Goal: Task Accomplishment & Management: Use online tool/utility

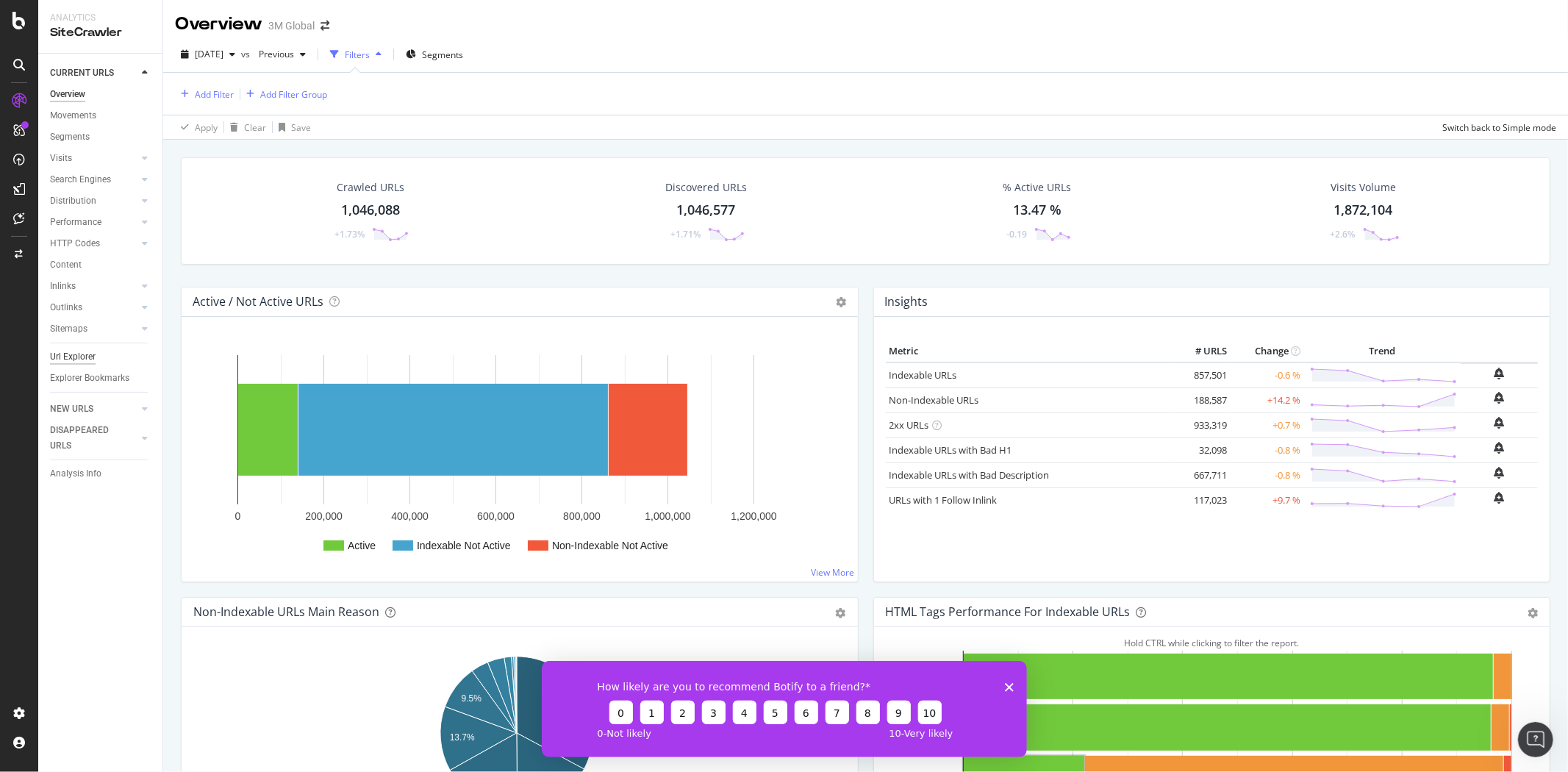
click at [75, 354] on div "Url Explorer" at bounding box center [73, 357] width 46 height 16
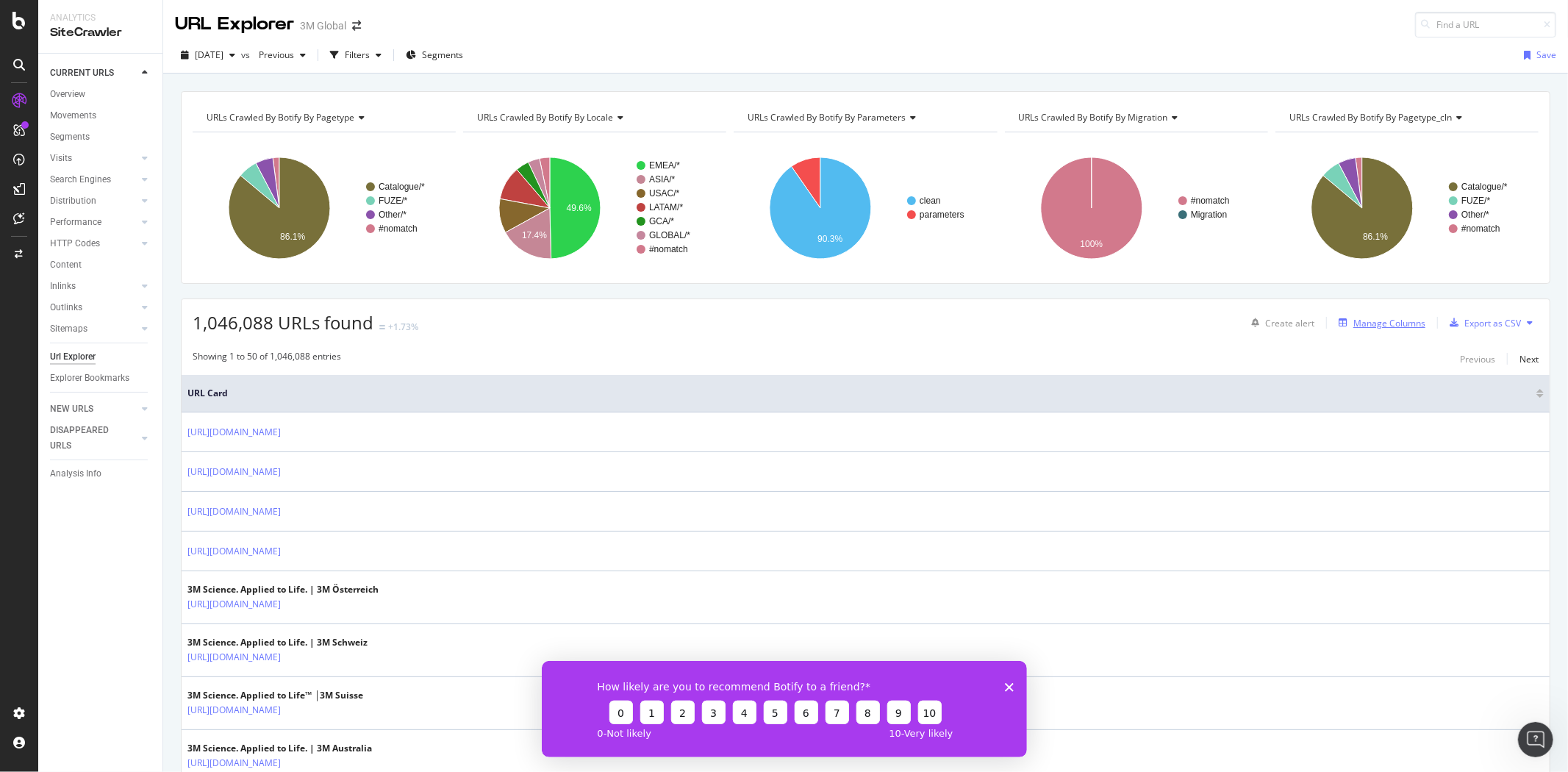
click at [1391, 321] on div "Manage Columns" at bounding box center [1390, 323] width 72 height 12
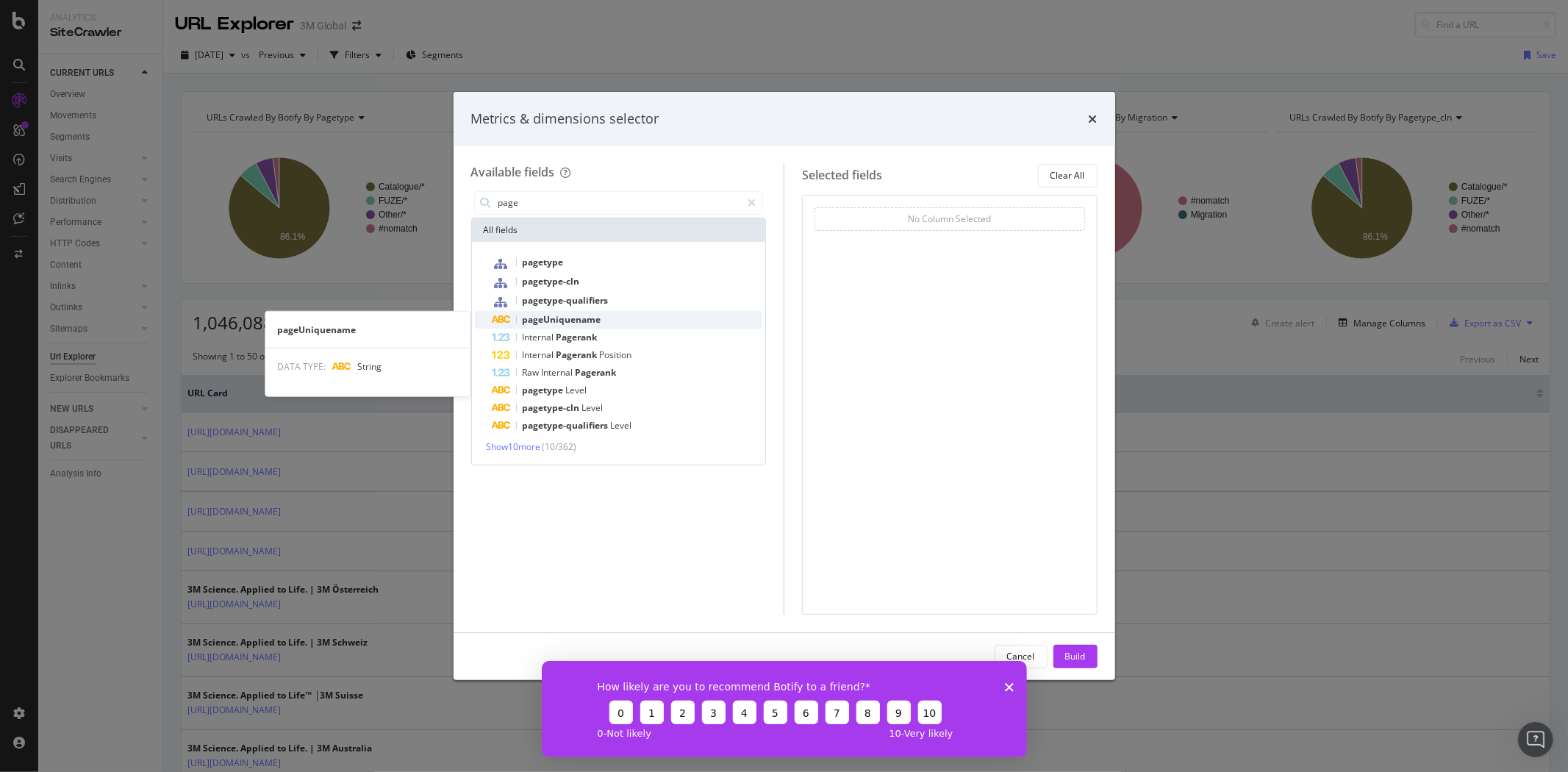
type input "page"
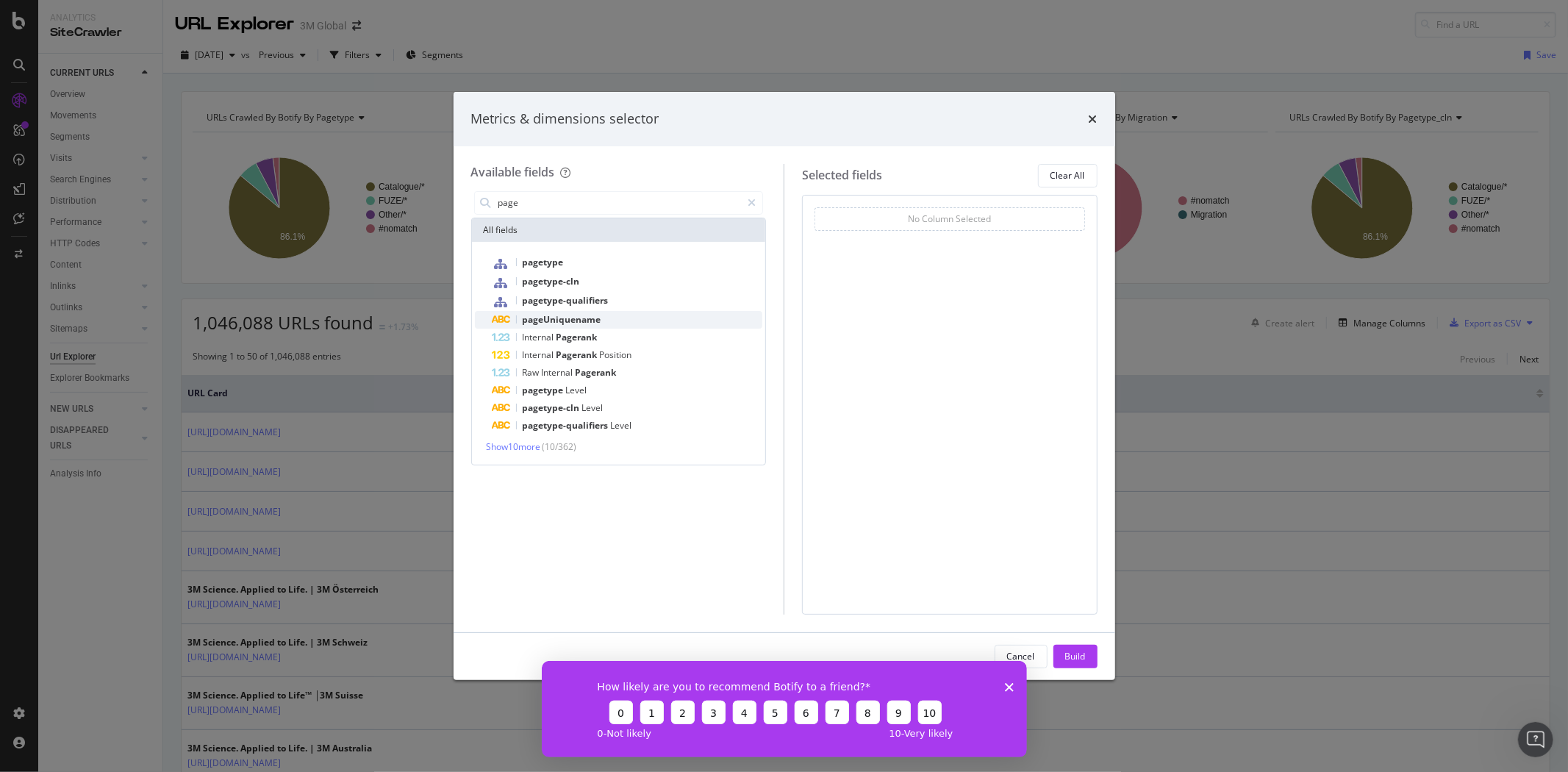
click at [625, 315] on div "pageUniquename" at bounding box center [628, 320] width 271 height 18
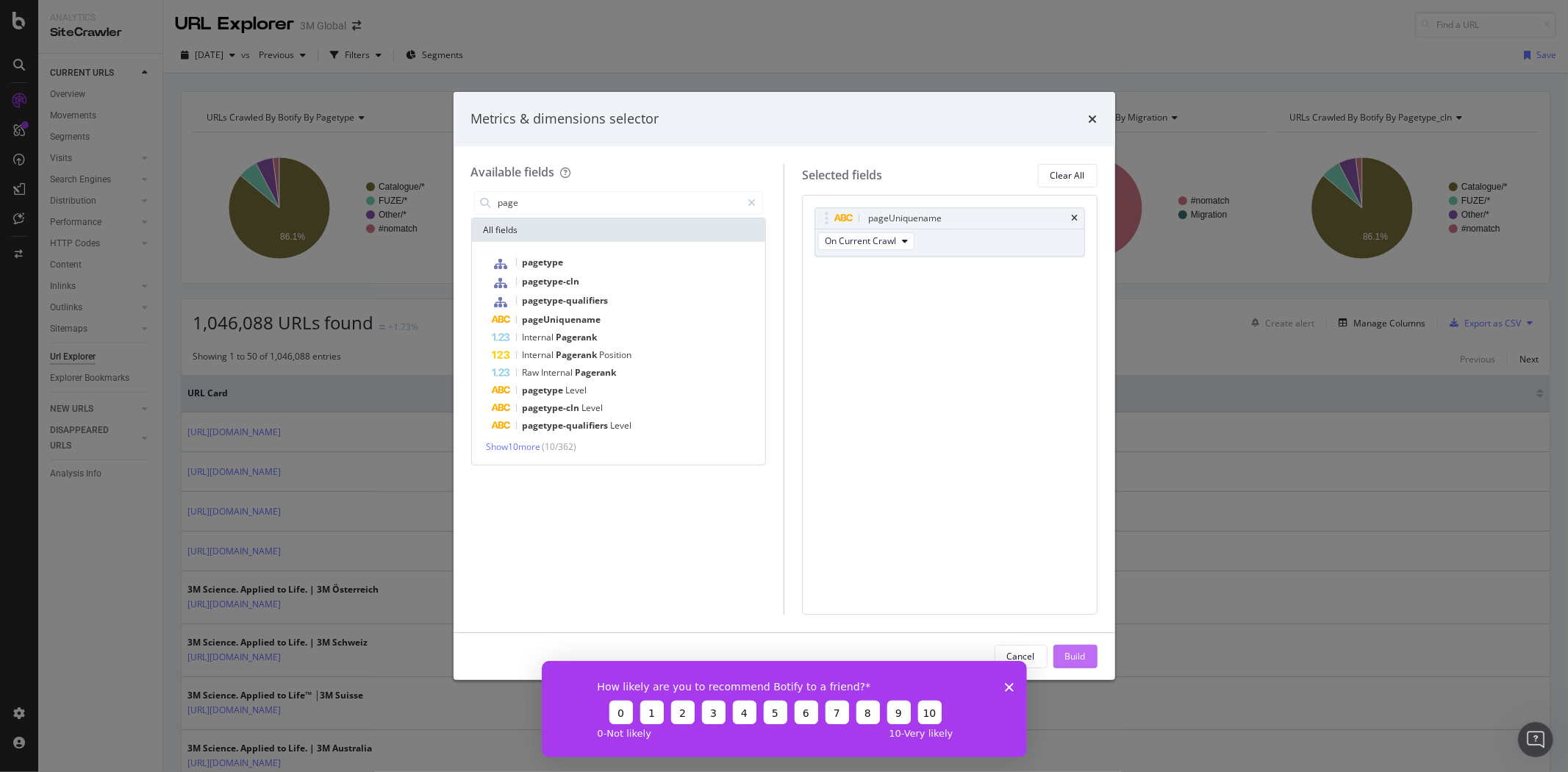
click at [1066, 657] on div "Build" at bounding box center [1075, 656] width 20 height 12
